Goal: Transaction & Acquisition: Book appointment/travel/reservation

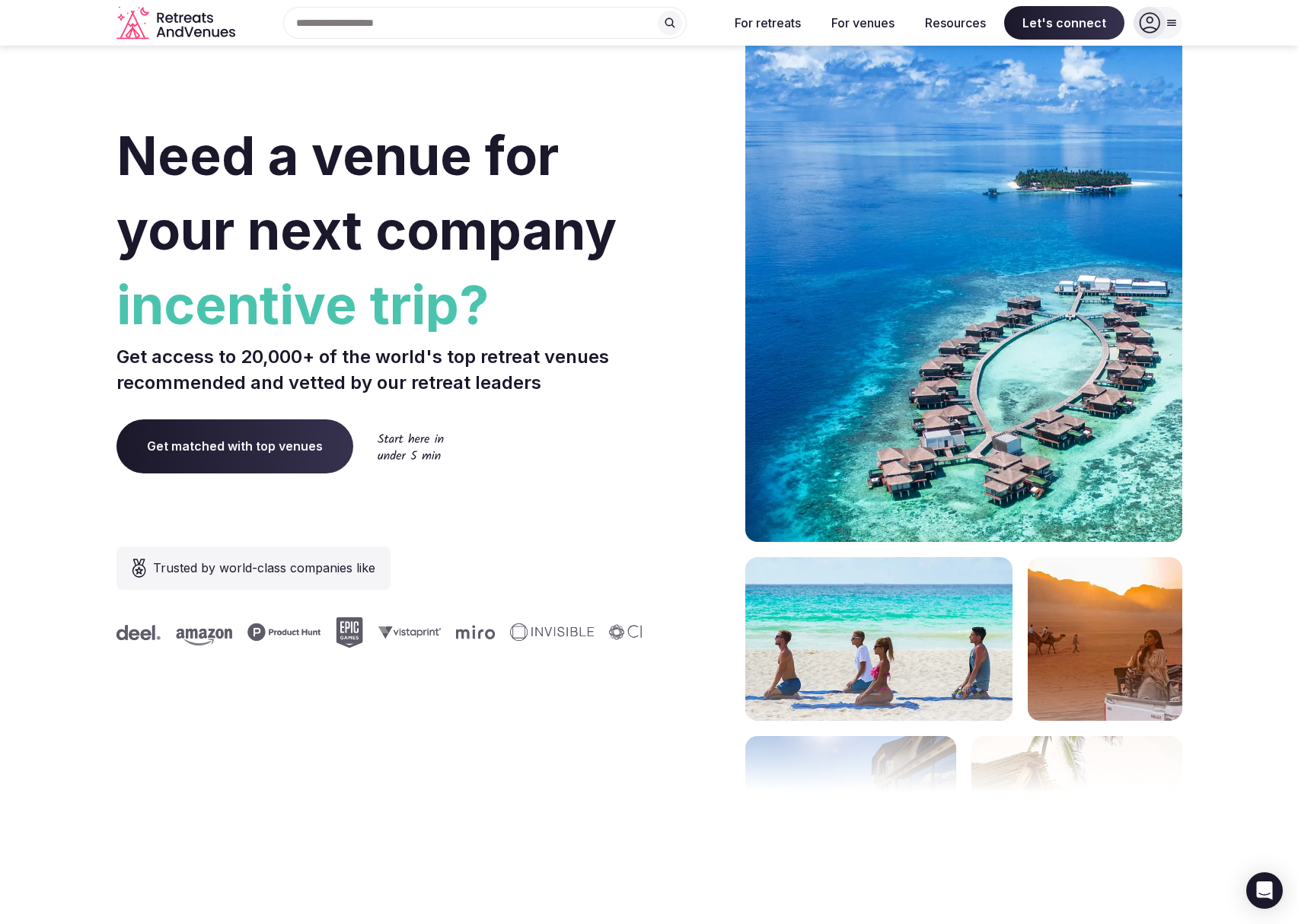
click at [381, 22] on div "Search Popular Destinations [GEOGRAPHIC_DATA], [GEOGRAPHIC_DATA] [GEOGRAPHIC_DA…" at bounding box center [478, 23] width 475 height 32
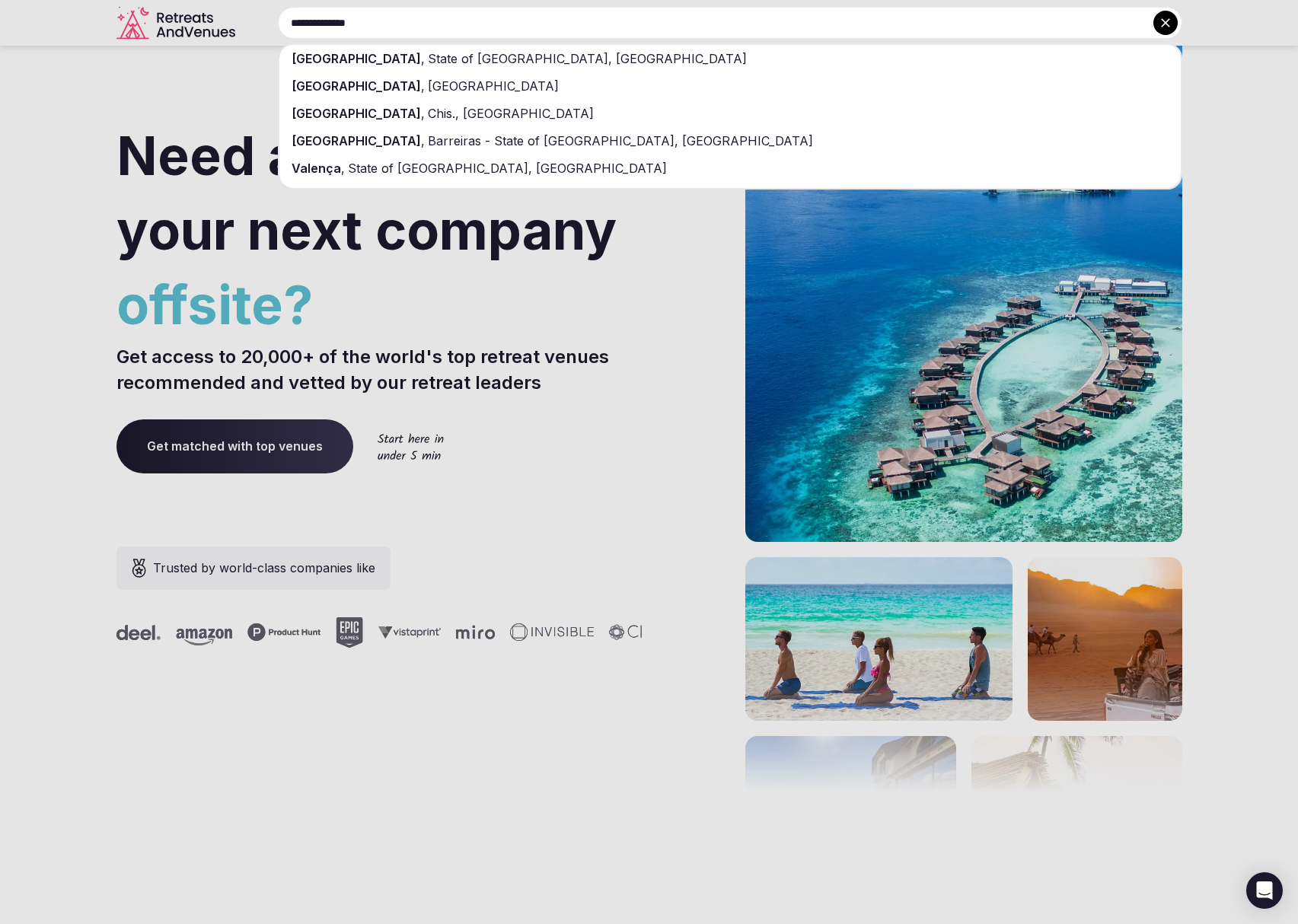
type input "**********"
click at [425, 51] on span "State of [GEOGRAPHIC_DATA], [GEOGRAPHIC_DATA]" at bounding box center [586, 58] width 322 height 15
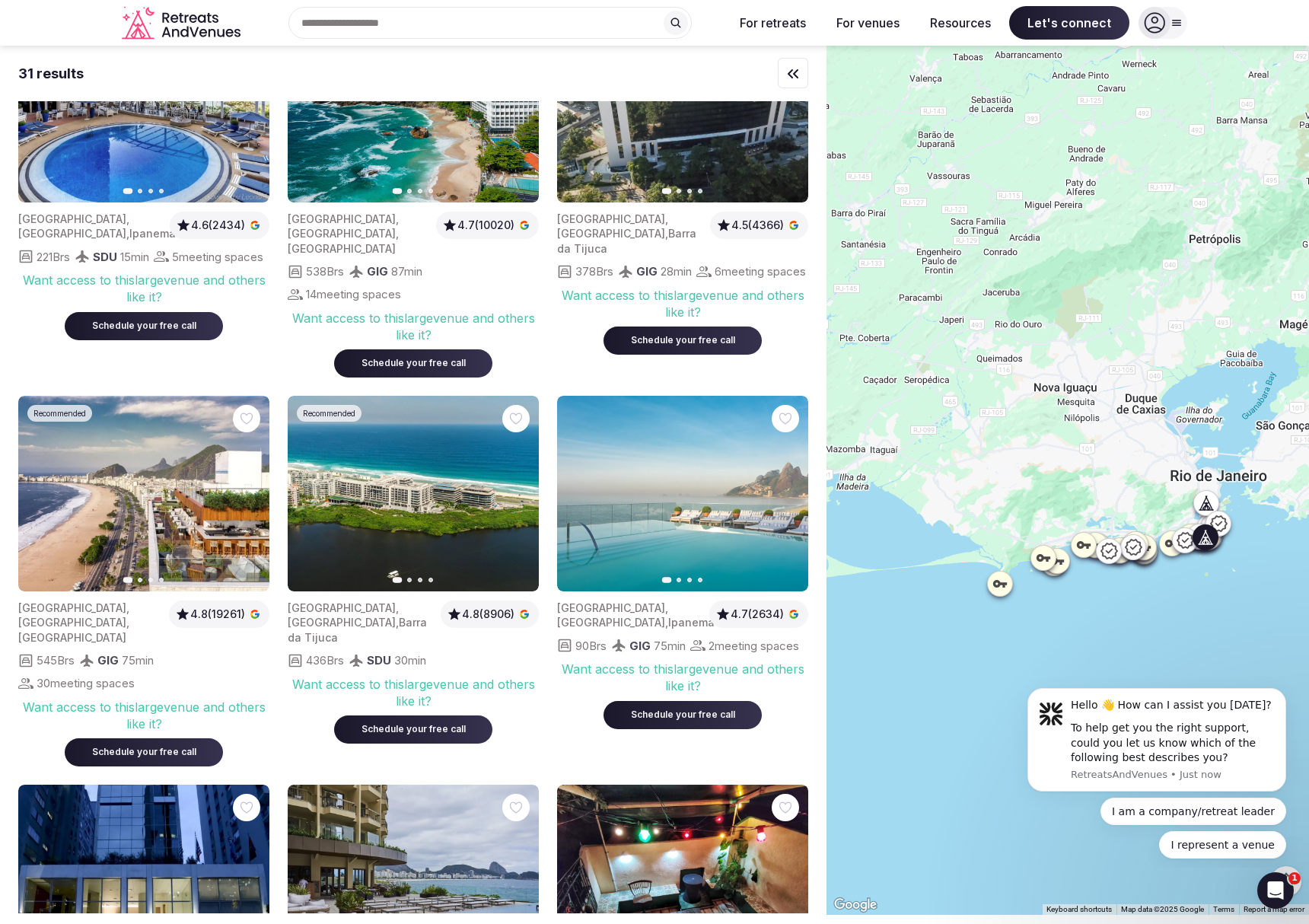
scroll to position [137, 0]
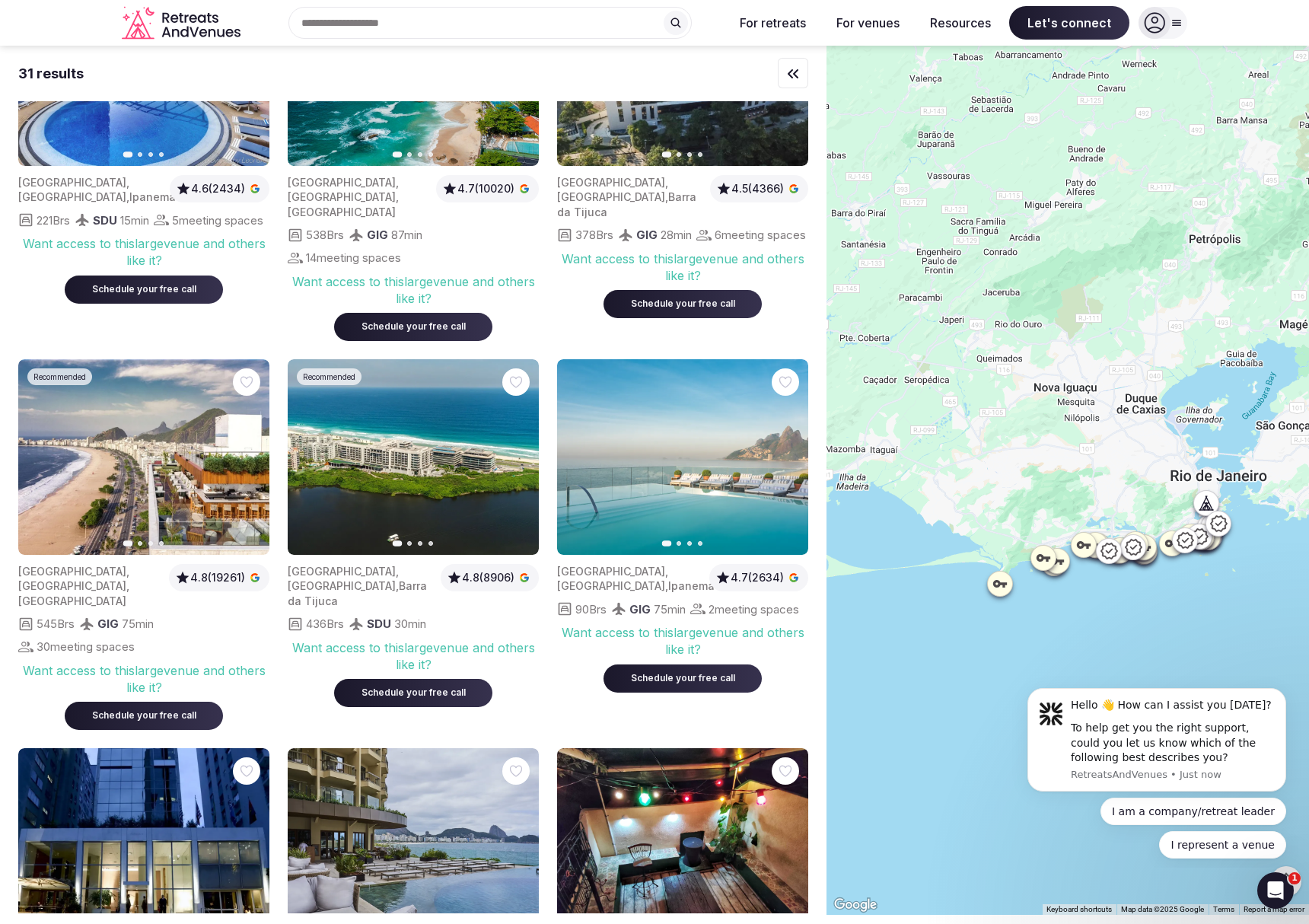
click at [1007, 589] on icon at bounding box center [999, 583] width 15 height 15
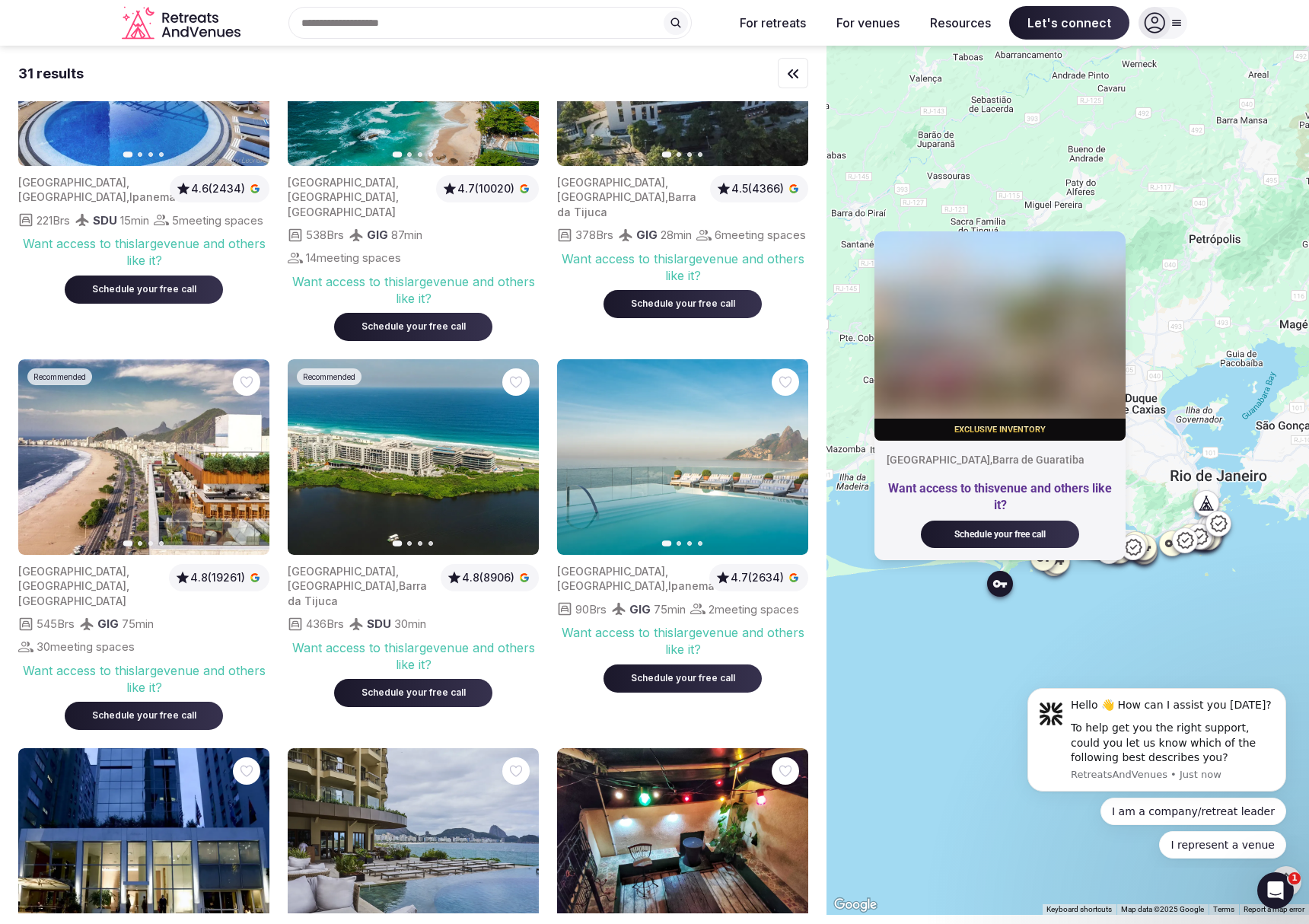
click at [1194, 546] on icon at bounding box center [1184, 540] width 18 height 18
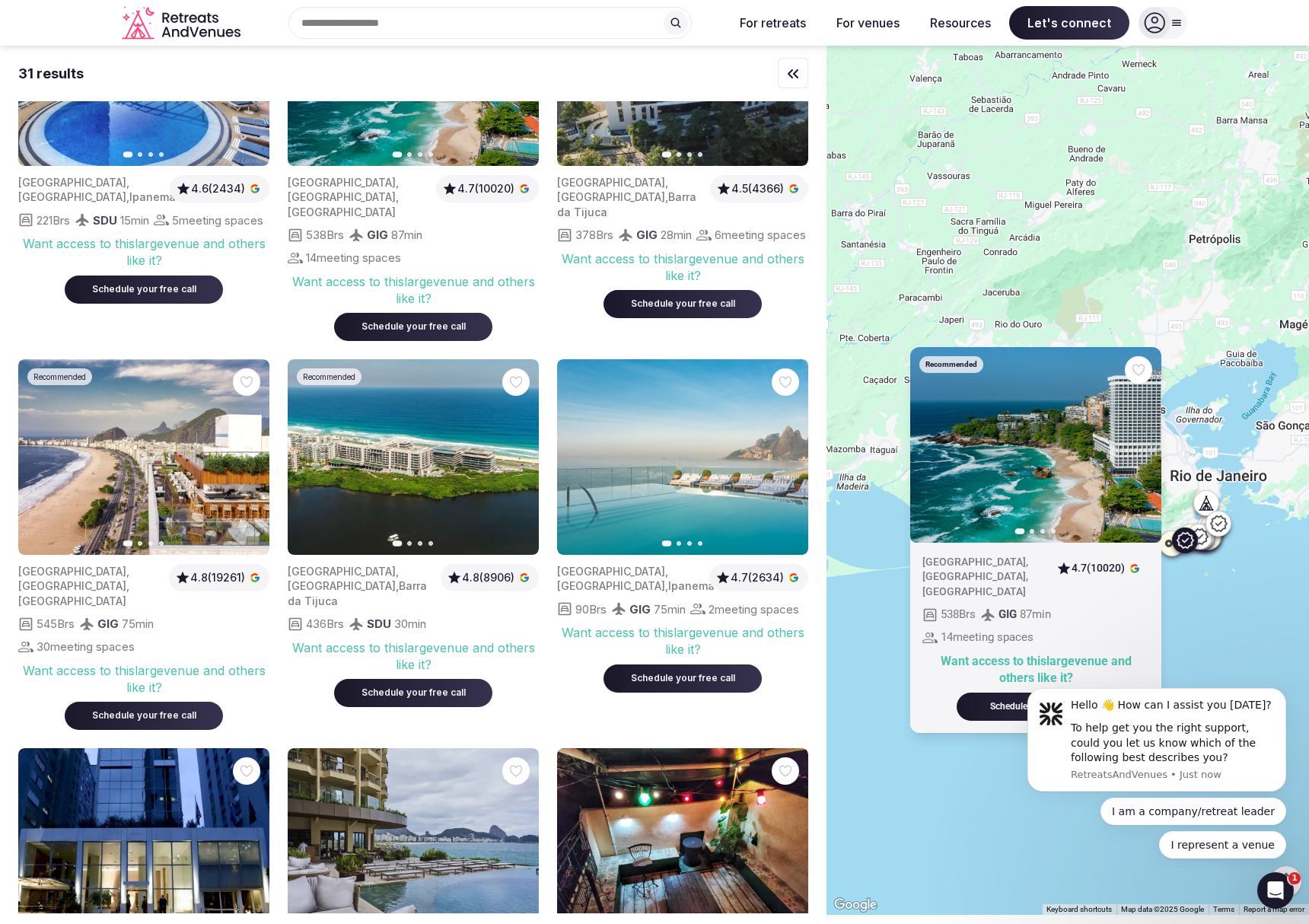
click at [1102, 503] on img at bounding box center [1036, 445] width 251 height 195
click at [1148, 457] on button "Next slide" at bounding box center [1140, 445] width 24 height 24
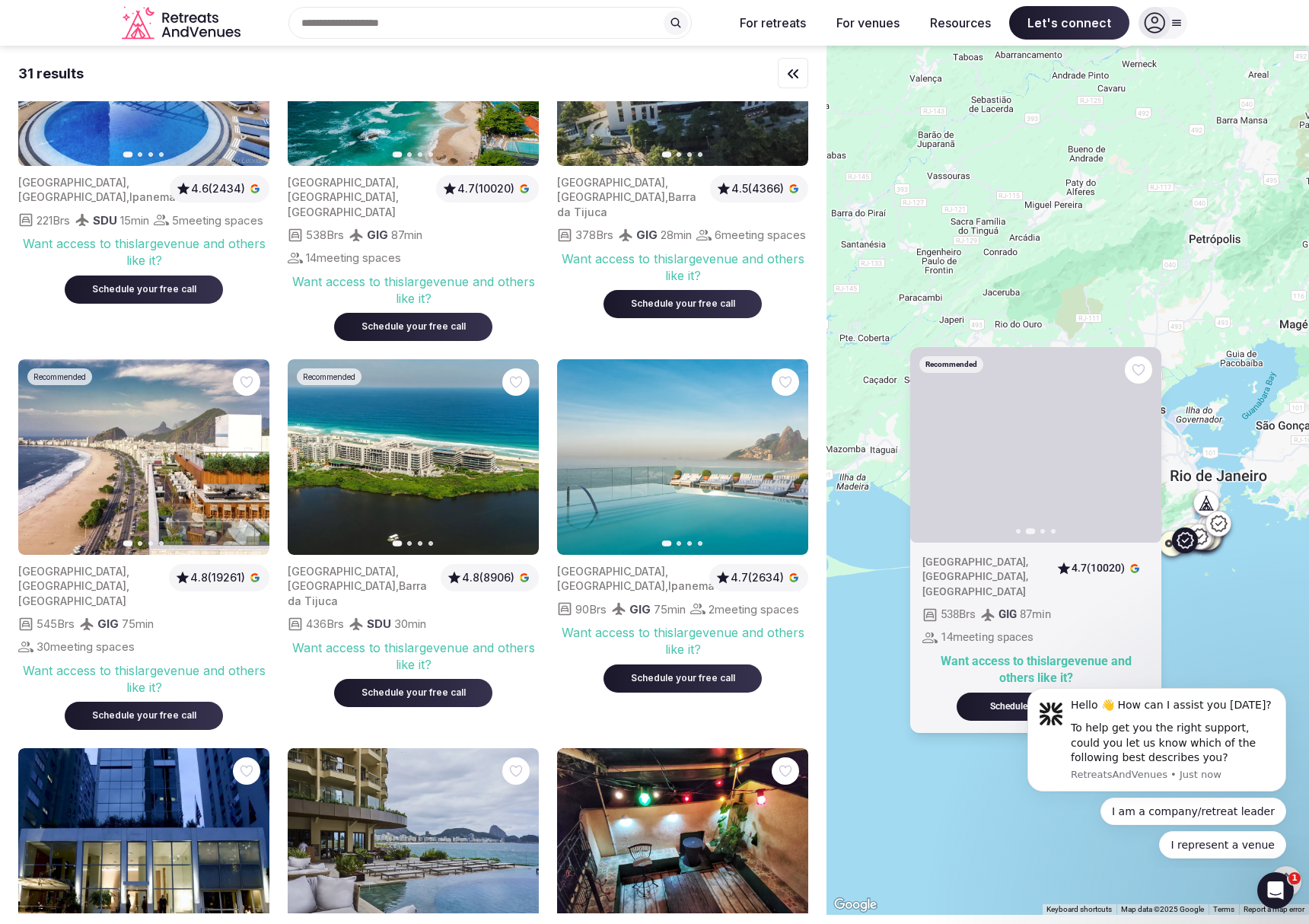
scroll to position [110, 0]
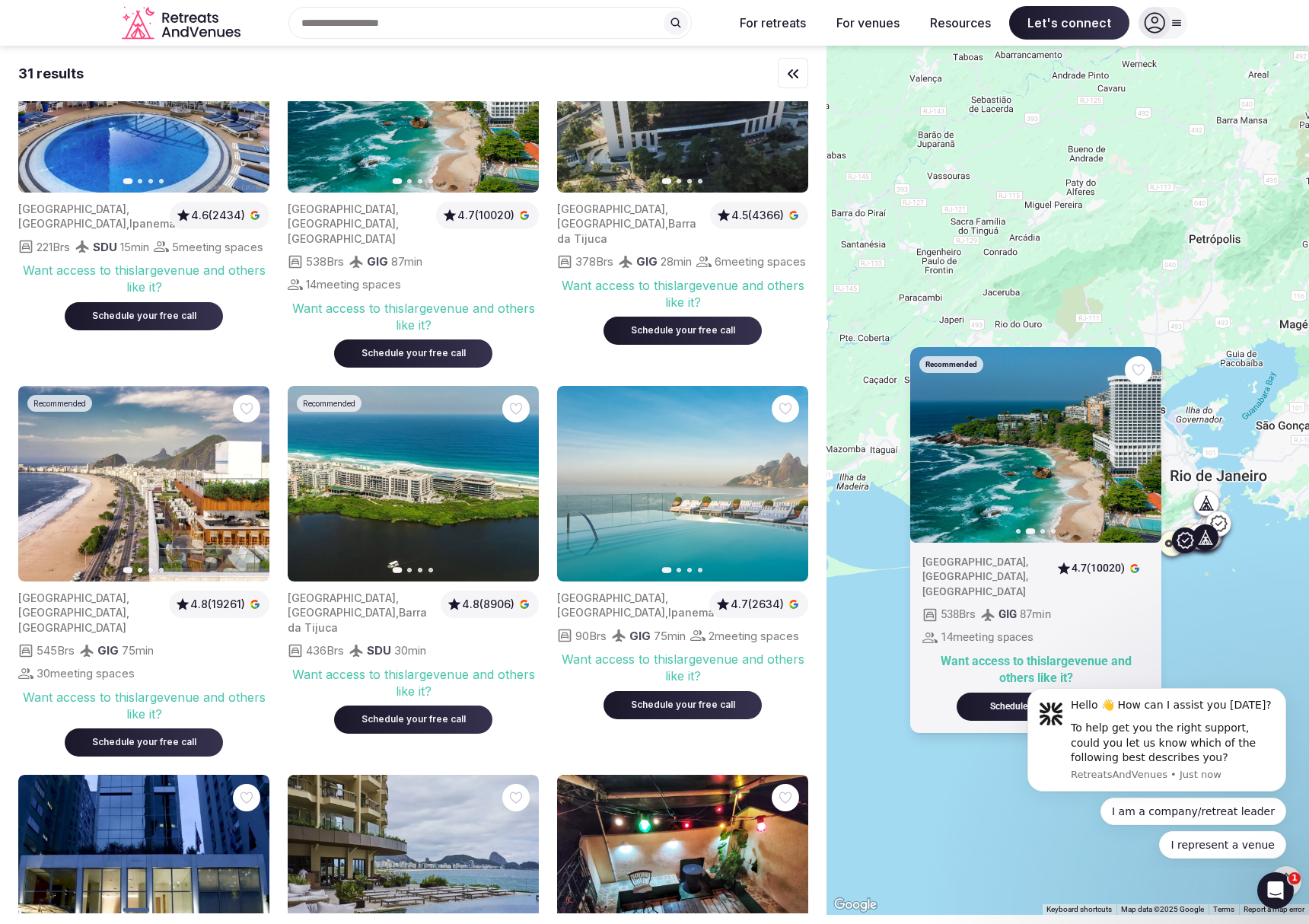
click at [772, 469] on img at bounding box center [682, 483] width 251 height 195
click at [777, 473] on button "Next slide" at bounding box center [787, 484] width 24 height 24
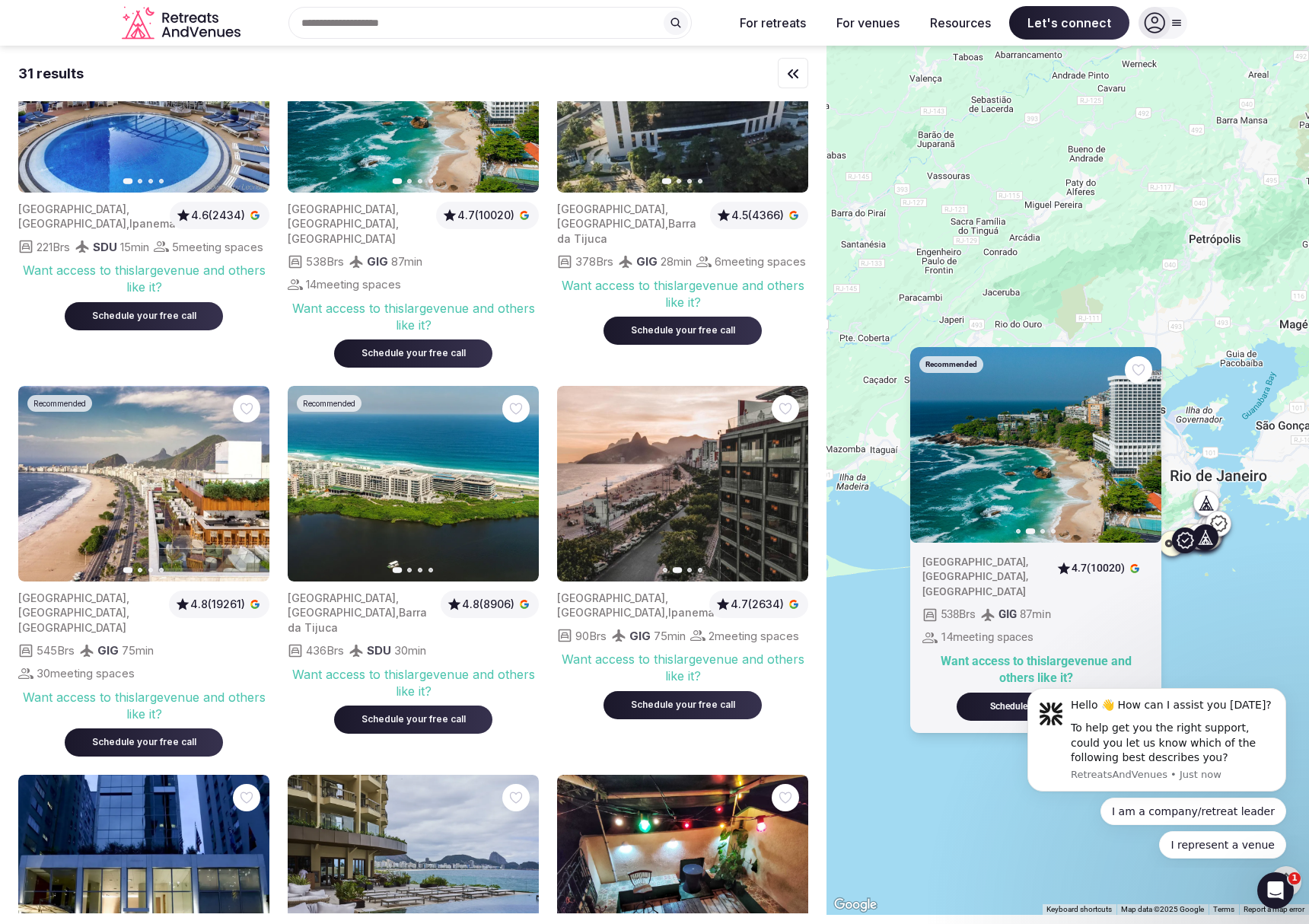
click at [777, 473] on button "Next slide" at bounding box center [787, 484] width 24 height 24
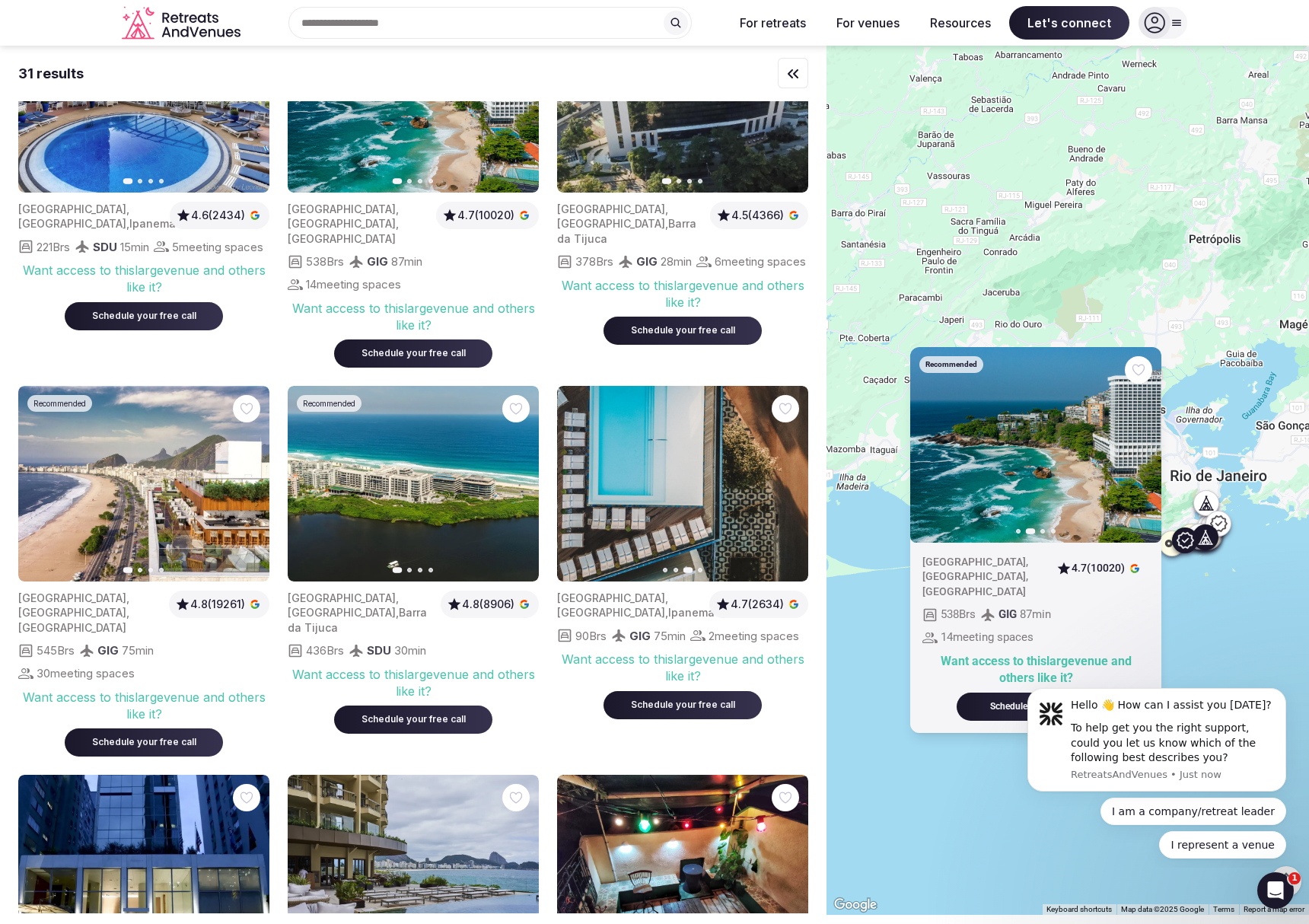
click at [777, 473] on button "Next slide" at bounding box center [787, 484] width 24 height 24
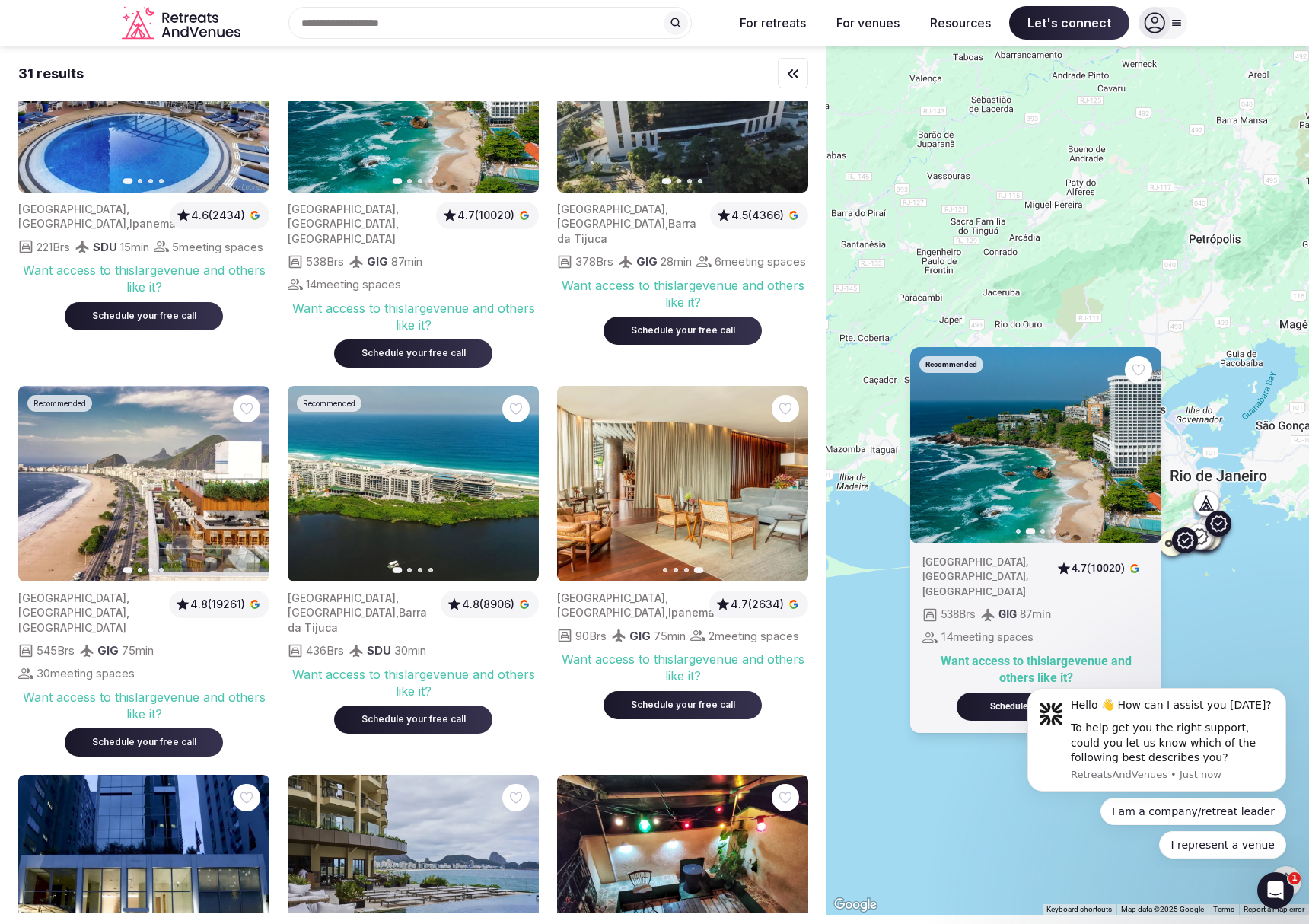
click at [250, 476] on button "Next slide" at bounding box center [248, 484] width 24 height 24
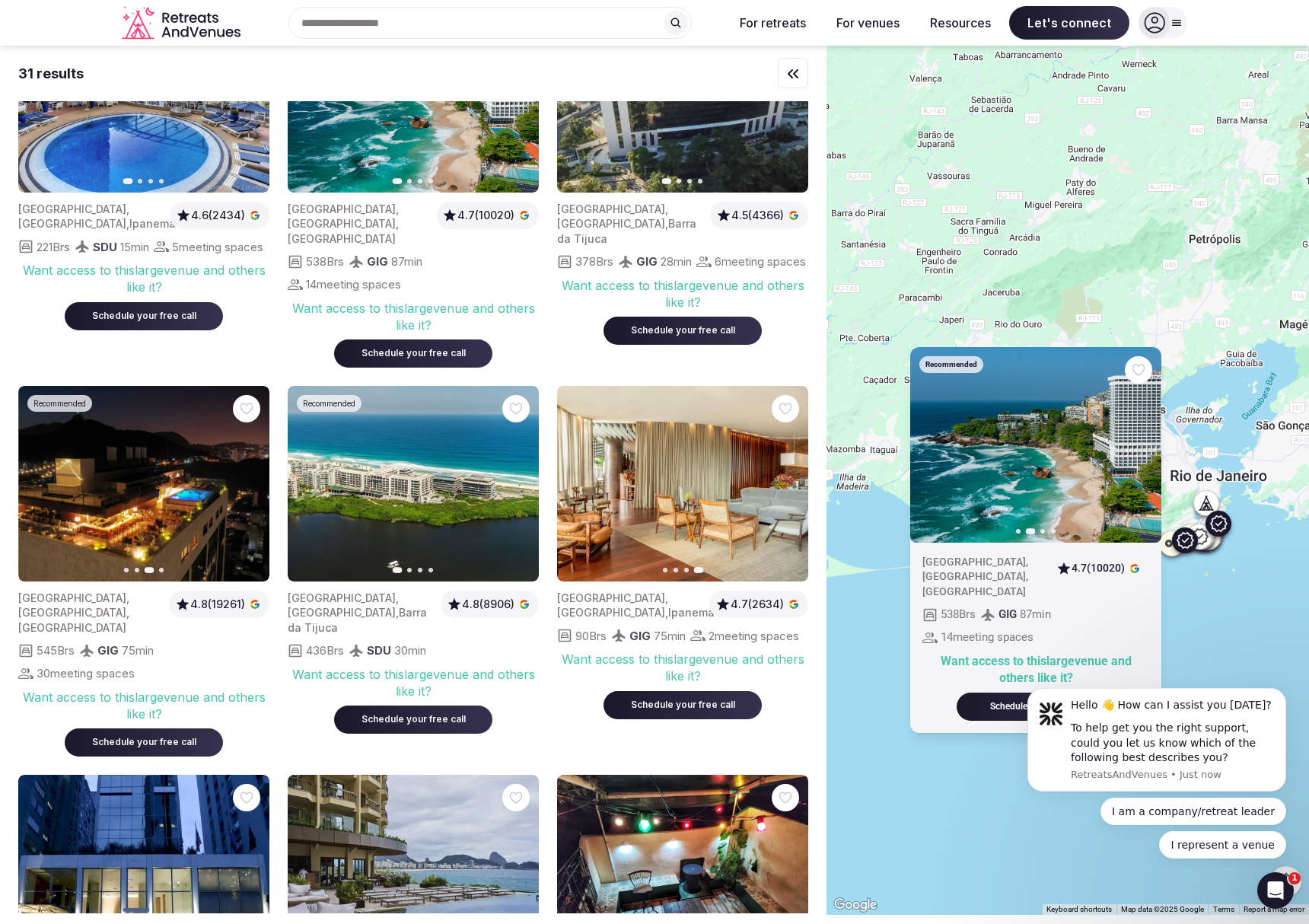
click at [250, 476] on button "Next slide" at bounding box center [248, 484] width 24 height 24
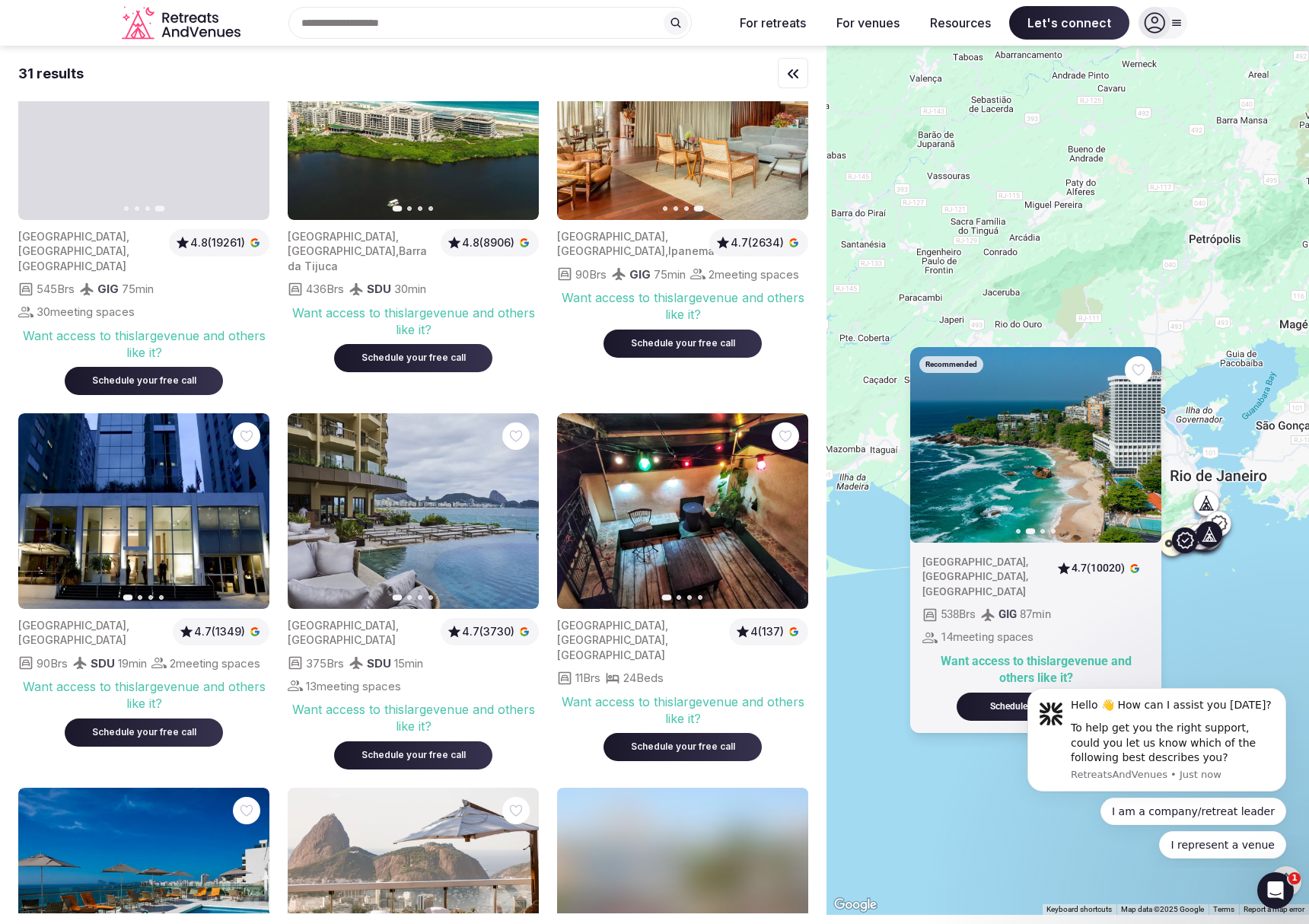
scroll to position [711, 0]
